Goal: Find contact information: Find contact information

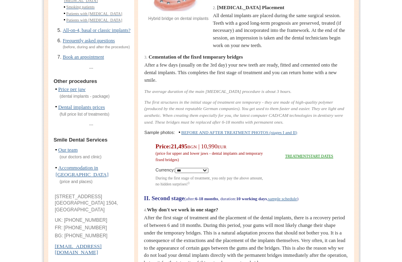
scroll to position [245, 0]
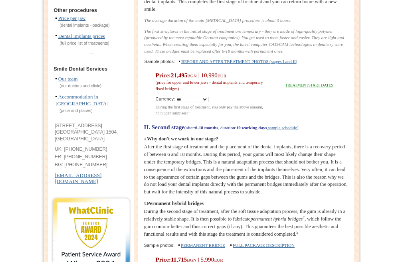
click at [113, 186] on li "[EMAIL_ADDRESS][DOMAIN_NAME]" at bounding box center [91, 180] width 73 height 14
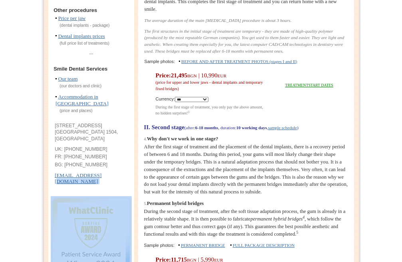
click at [113, 186] on li "[EMAIL_ADDRESS][DOMAIN_NAME]" at bounding box center [91, 180] width 73 height 14
copy div "[EMAIL_ADDRESS][DOMAIN_NAME]"
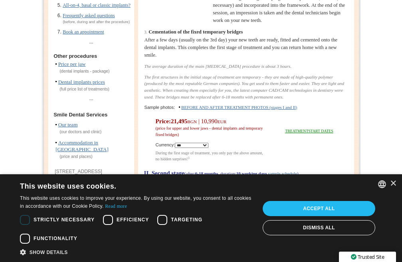
scroll to position [359, 0]
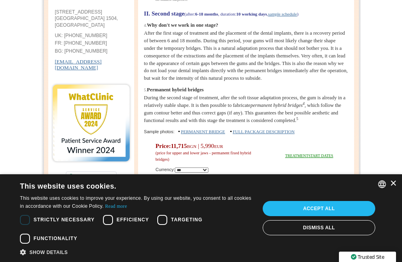
click at [391, 184] on font "×" at bounding box center [393, 183] width 7 height 13
